Goal: Use online tool/utility: Utilize a website feature to perform a specific function

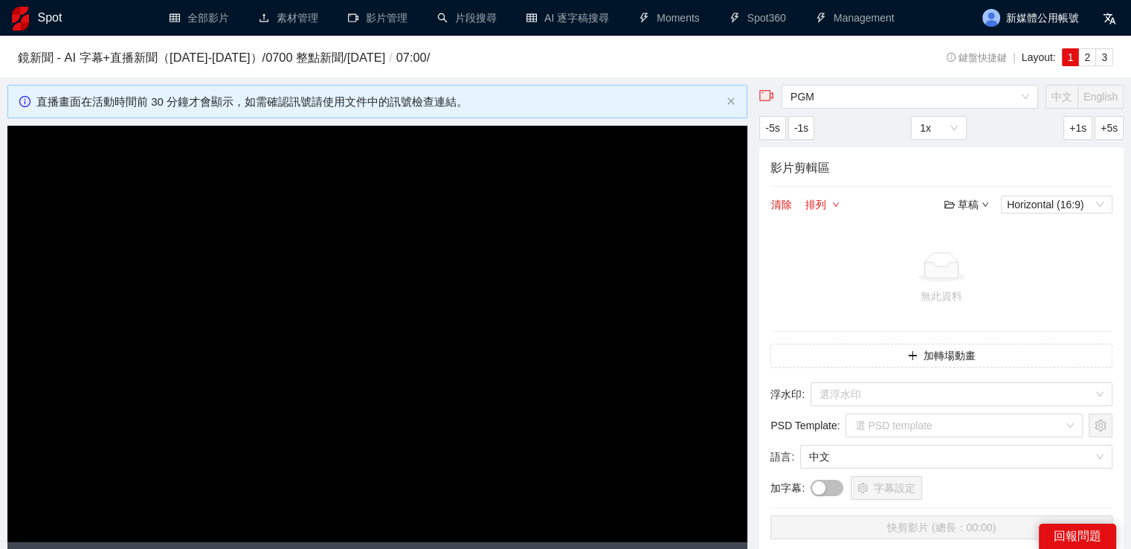
click at [26, 17] on img at bounding box center [20, 19] width 17 height 24
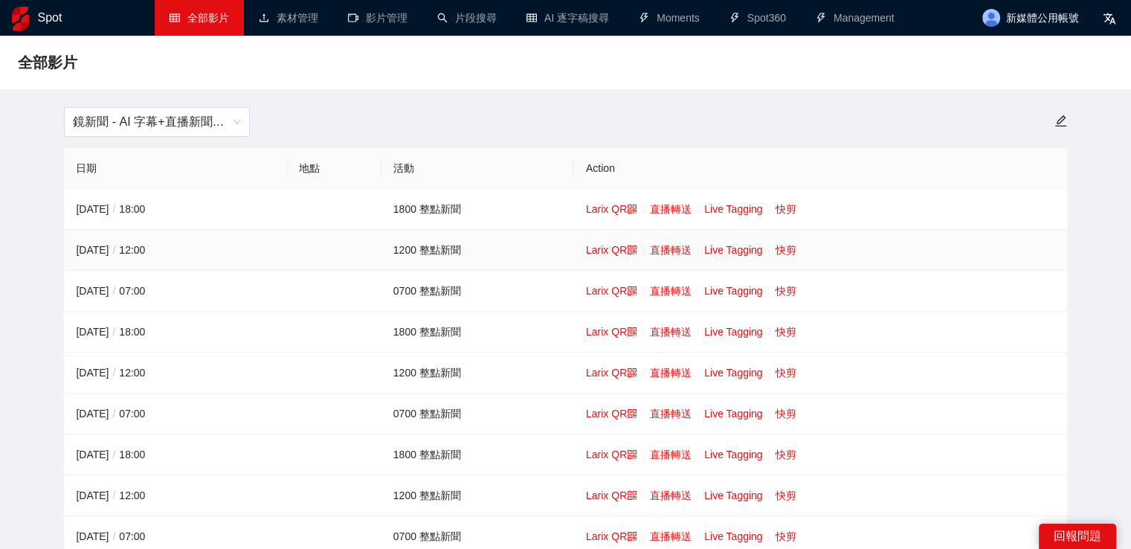
click at [797, 248] on td "Larix QR 直播轉送 Live Tagging 快剪" at bounding box center [820, 250] width 493 height 41
click at [793, 248] on link "快剪" at bounding box center [785, 250] width 21 height 12
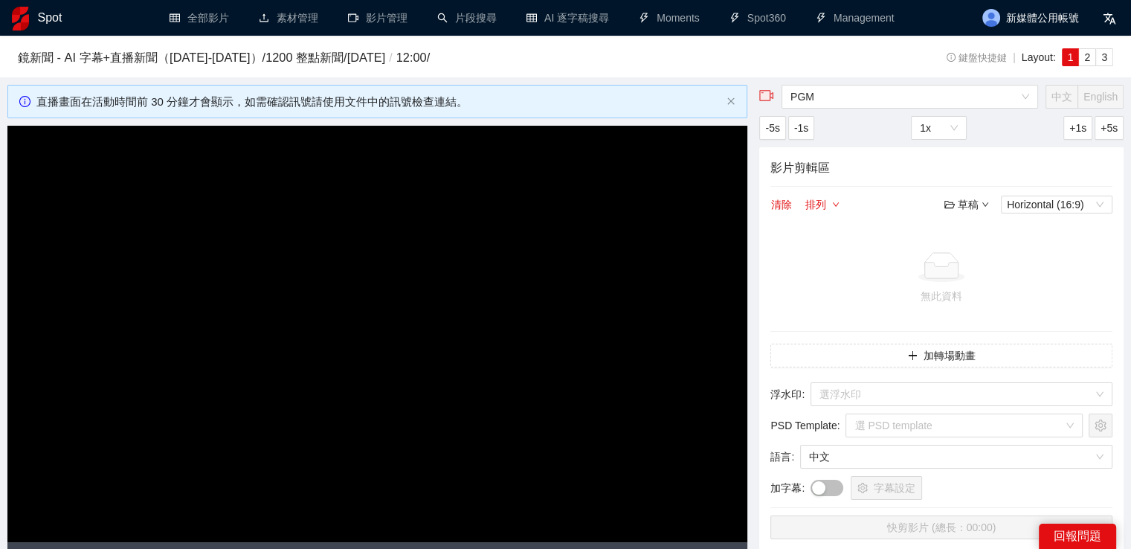
click at [404, 248] on video "Video Player" at bounding box center [377, 334] width 740 height 416
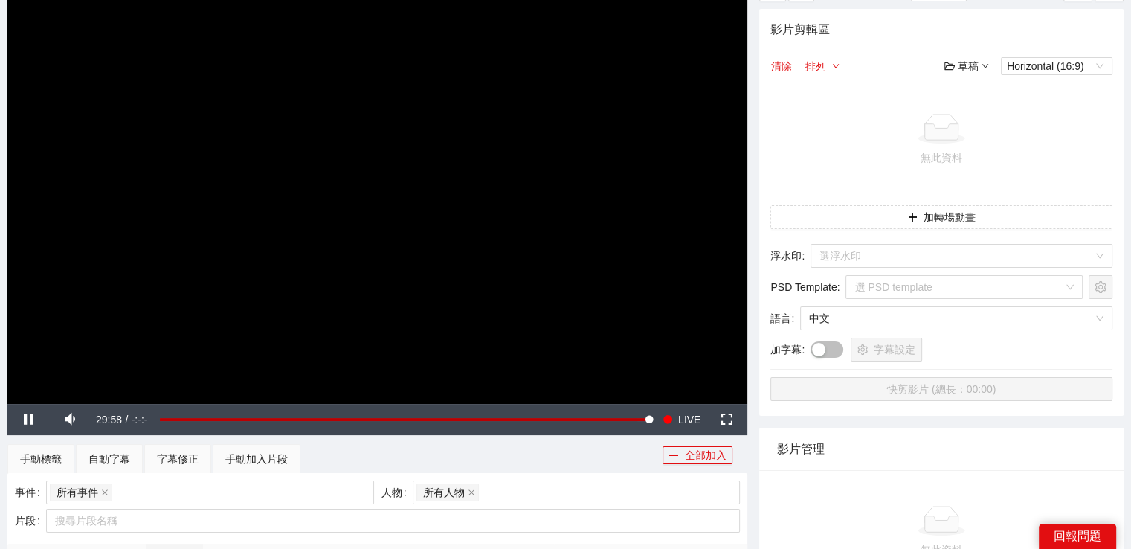
scroll to position [74, 0]
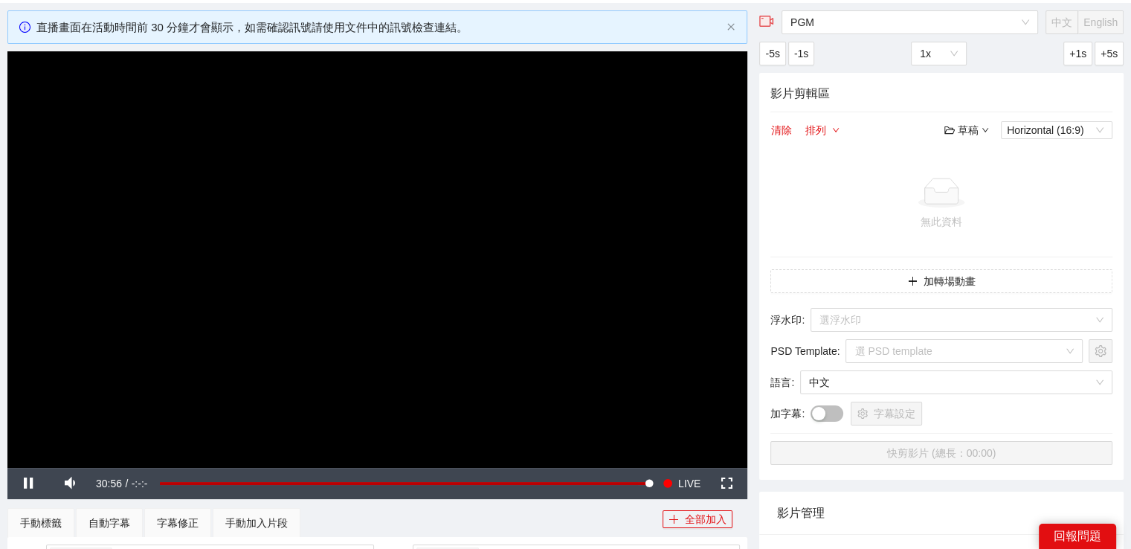
click at [475, 245] on video "Video Player" at bounding box center [377, 259] width 740 height 416
